Goal: Information Seeking & Learning: Learn about a topic

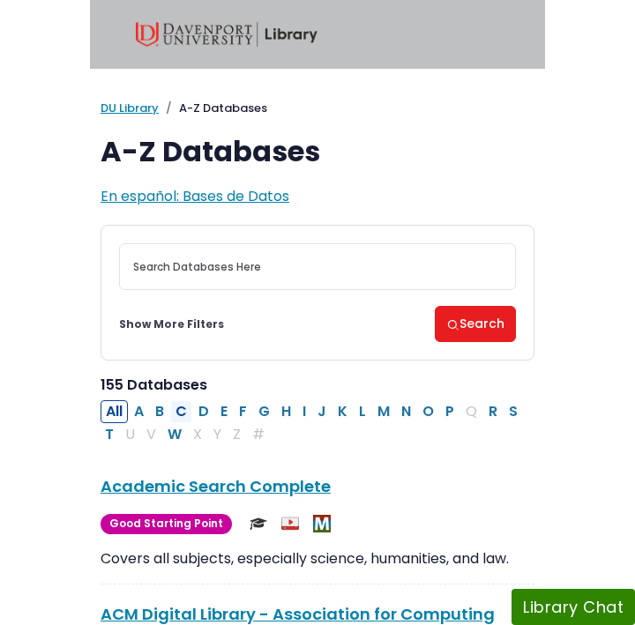
click at [189, 408] on button "C" at bounding box center [181, 411] width 22 height 23
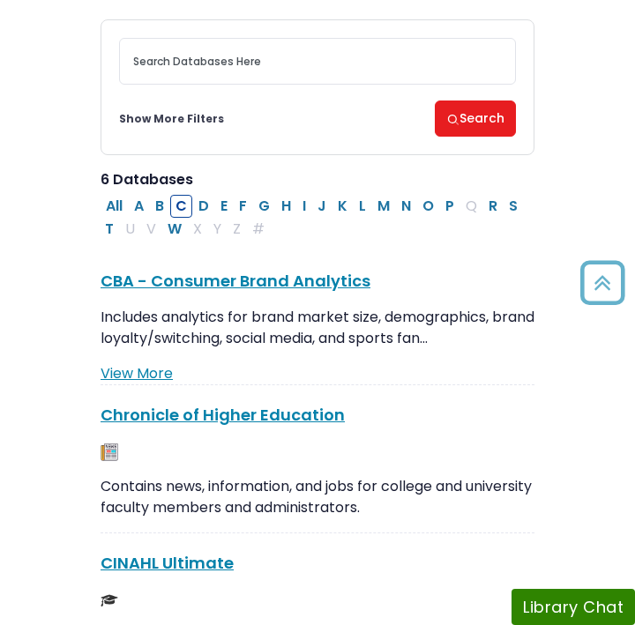
scroll to position [310, 0]
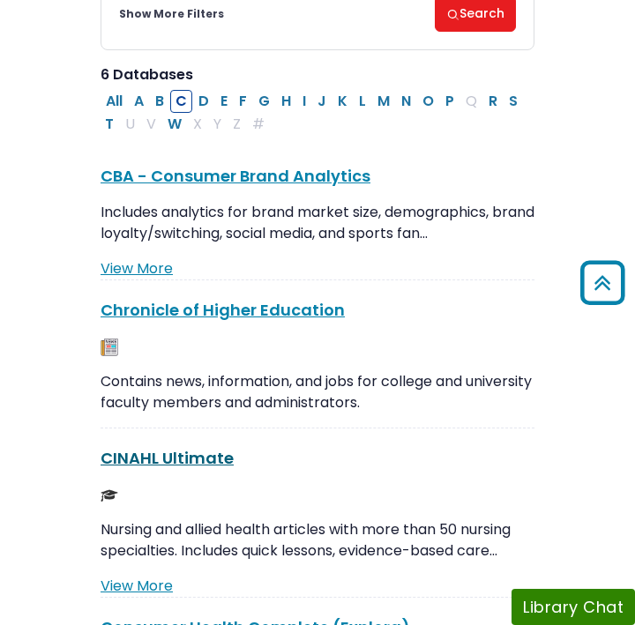
click at [188, 463] on link "CINAHL Ultimate This link opens in a new window" at bounding box center [166, 458] width 133 height 22
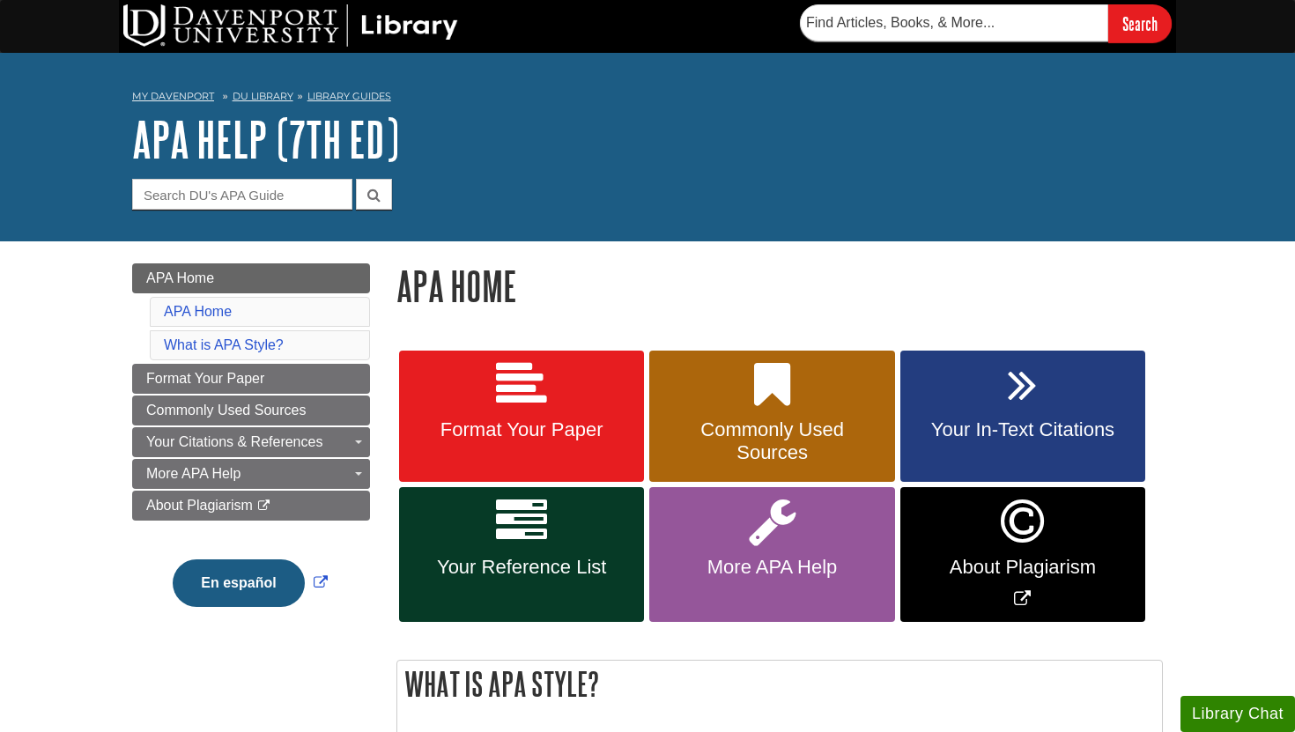
scroll to position [56, 0]
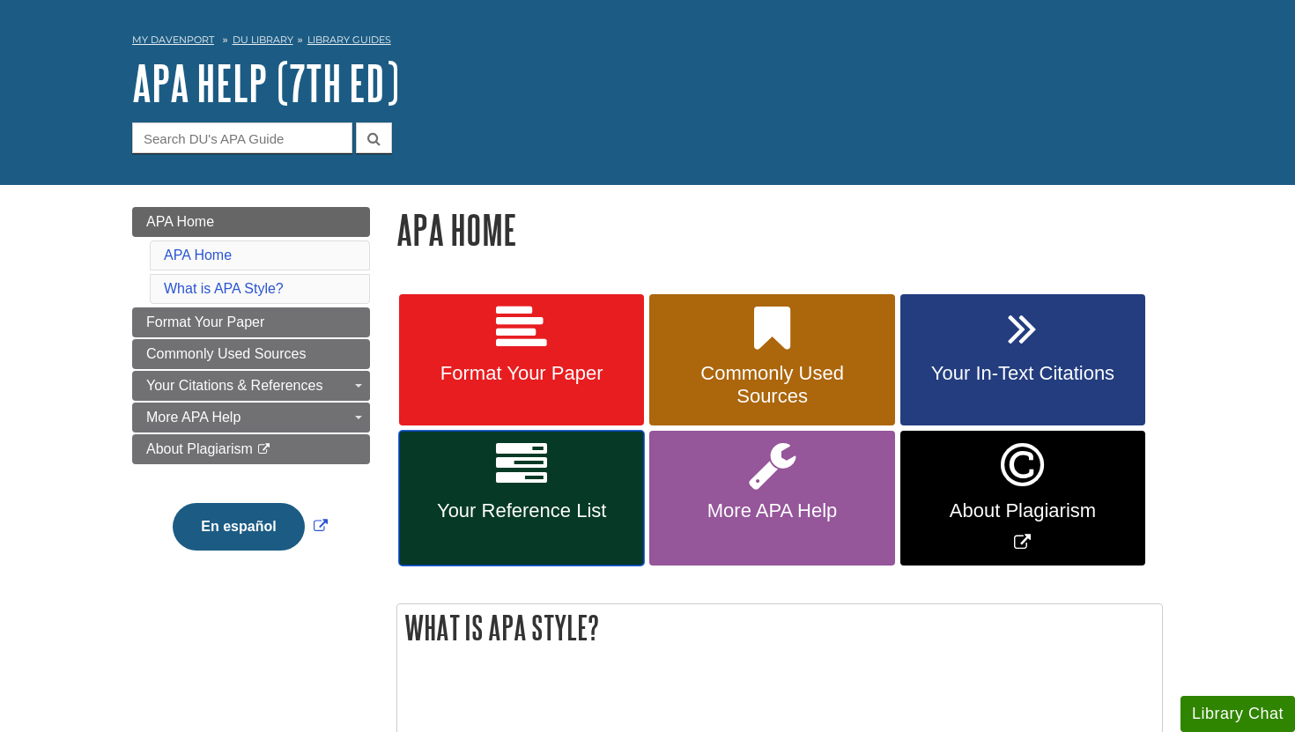
click at [569, 489] on link "Your Reference List" at bounding box center [521, 498] width 245 height 135
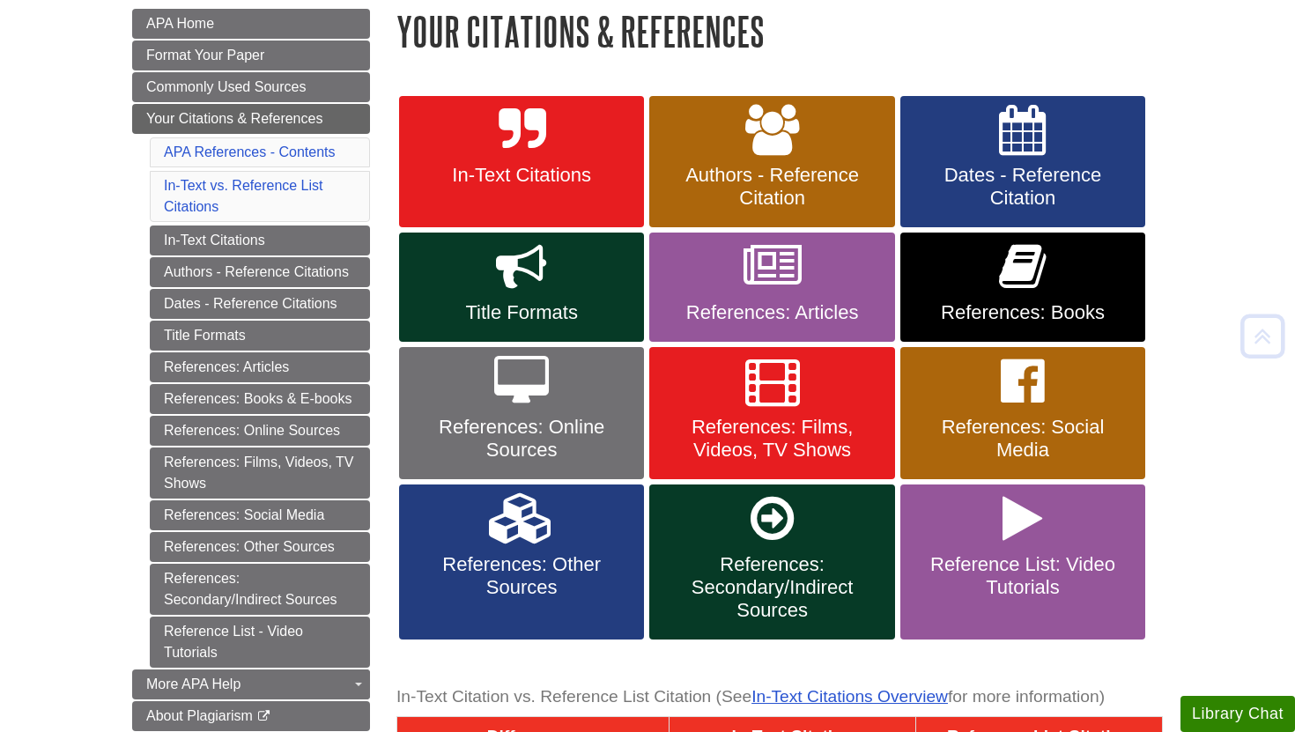
scroll to position [254, 0]
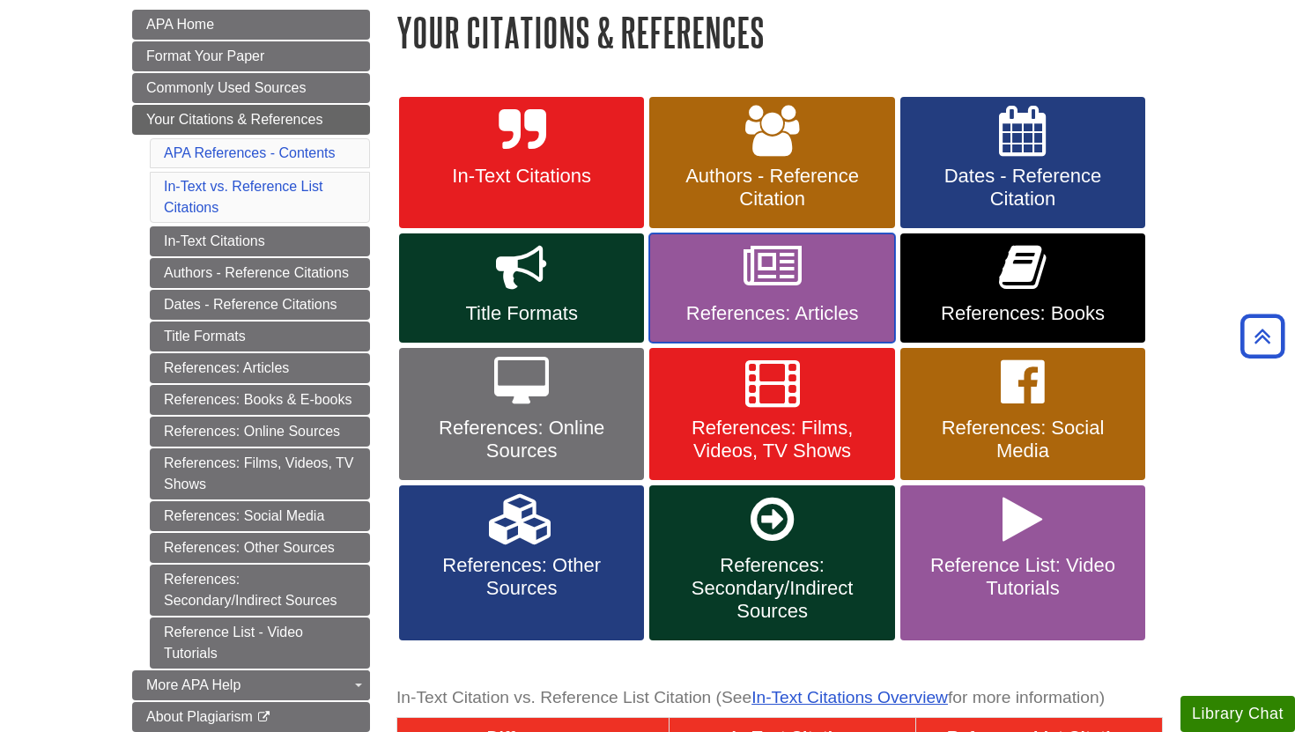
click at [802, 284] on link "References: Articles" at bounding box center [772, 288] width 245 height 109
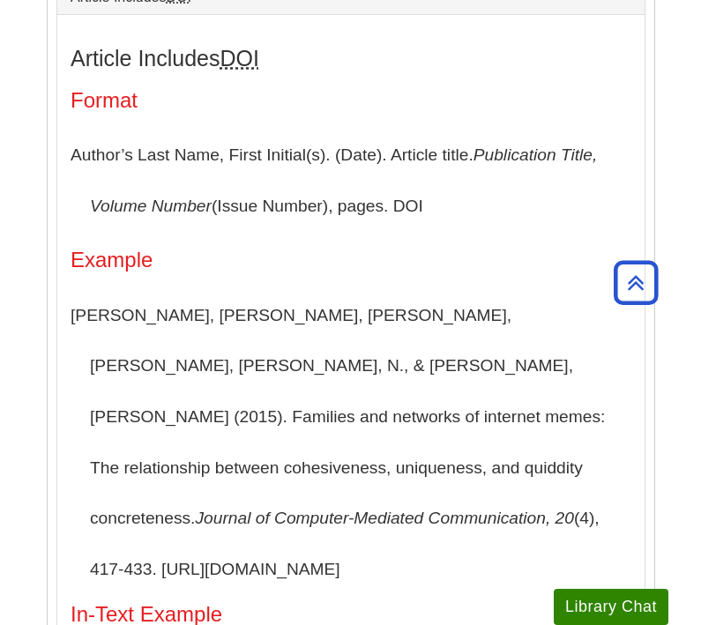
scroll to position [1325, 0]
